Goal: Transaction & Acquisition: Subscribe to service/newsletter

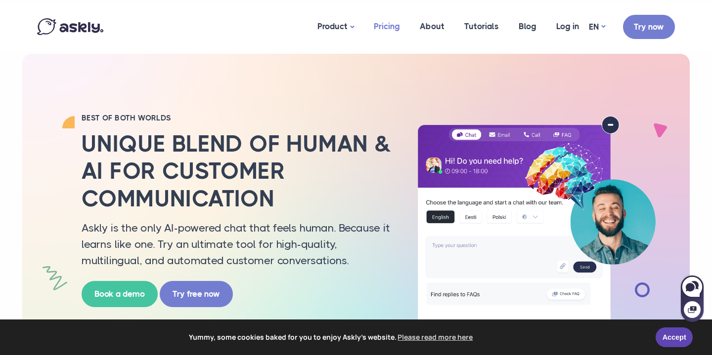
click at [380, 27] on link "Pricing" at bounding box center [387, 26] width 46 height 48
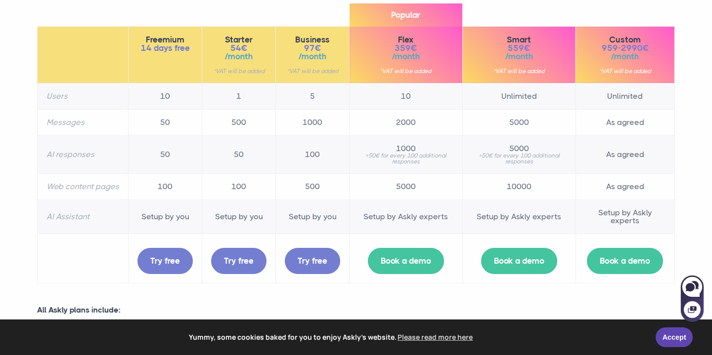
scroll to position [143, 0]
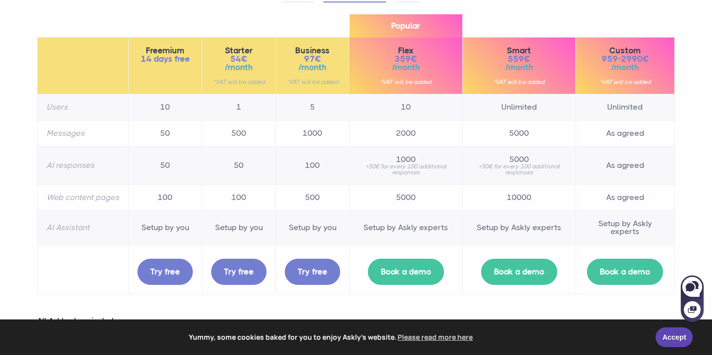
click at [18, 122] on section "RAISE THE BAR. Trusted by millions of customers and thousands of agents. Monthl…" at bounding box center [356, 235] width 712 height 756
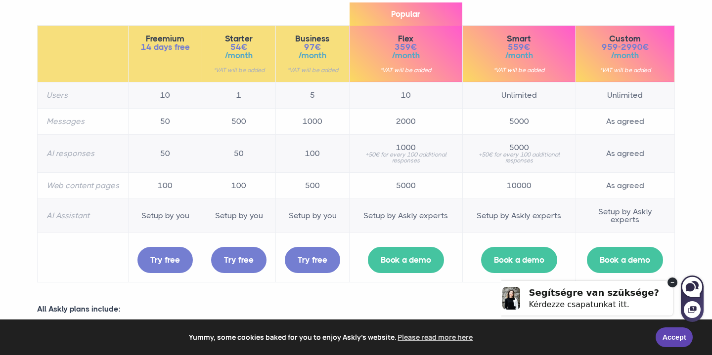
click at [18, 122] on section "RAISE THE BAR. Trusted by millions of customers and thousands of agents. Monthl…" at bounding box center [356, 223] width 712 height 756
click at [19, 127] on section "RAISE THE BAR. Trusted by millions of customers and thousands of agents. Monthl…" at bounding box center [356, 223] width 712 height 756
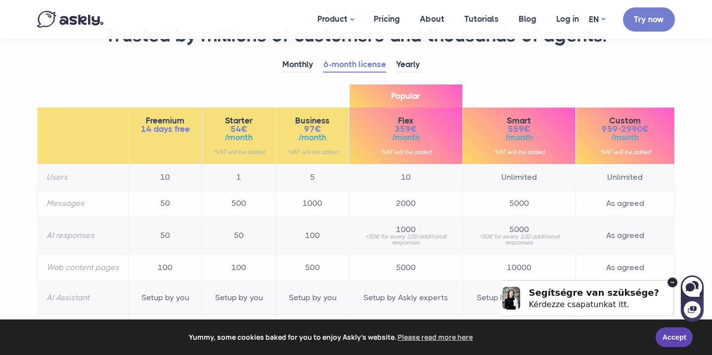
scroll to position [36, 0]
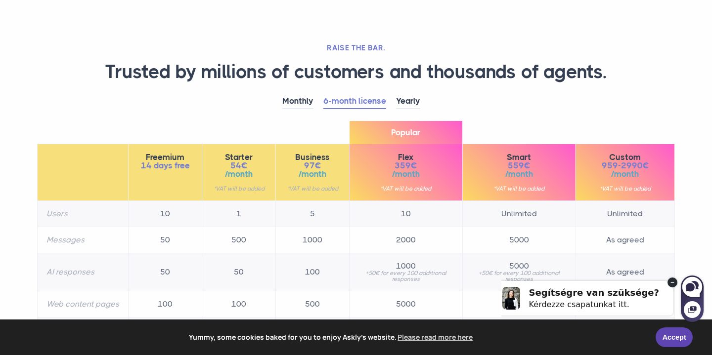
click at [19, 127] on section "RAISE THE BAR. Trusted by millions of customers and thousands of agents. Monthl…" at bounding box center [356, 342] width 712 height 756
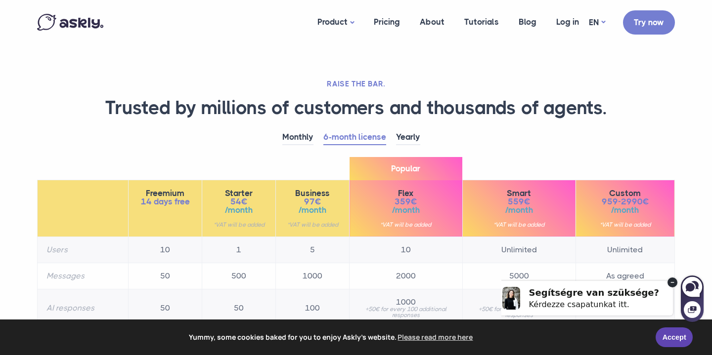
click at [403, 132] on link "Yearly" at bounding box center [408, 137] width 24 height 15
click at [365, 135] on link "6-month license" at bounding box center [354, 137] width 63 height 15
click at [302, 132] on link "Monthly" at bounding box center [297, 137] width 31 height 15
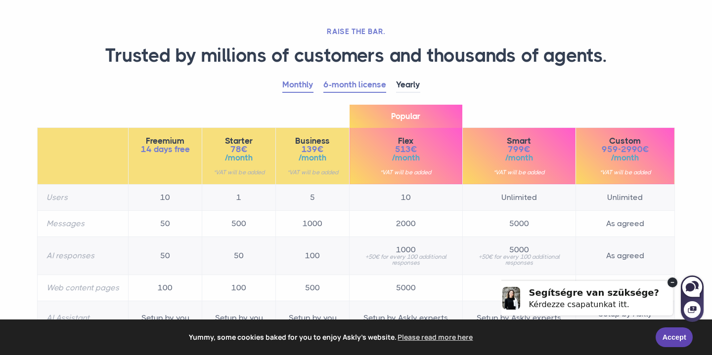
scroll to position [69, 0]
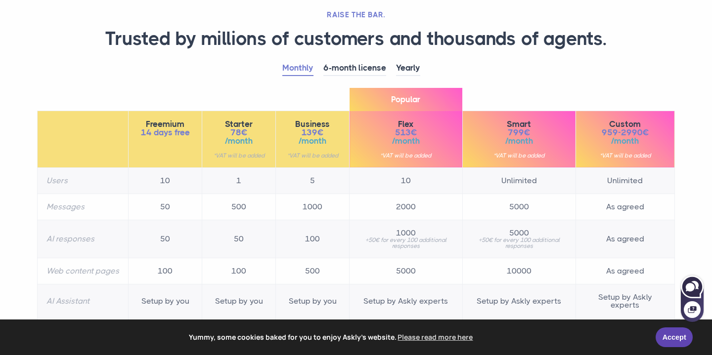
click at [691, 287] on icon at bounding box center [690, 287] width 9 height 8
select select "**"
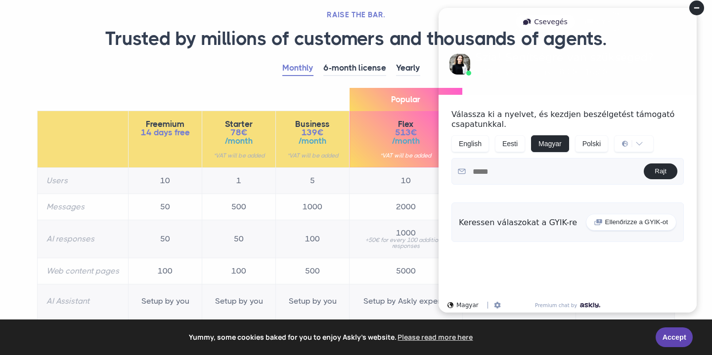
scroll to position [0, 0]
